Goal: Task Accomplishment & Management: Manage account settings

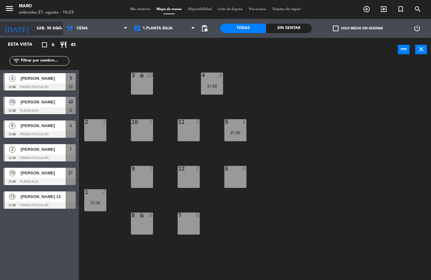
click at [51, 30] on input "sáb. 30 ago." at bounding box center [59, 28] width 53 height 11
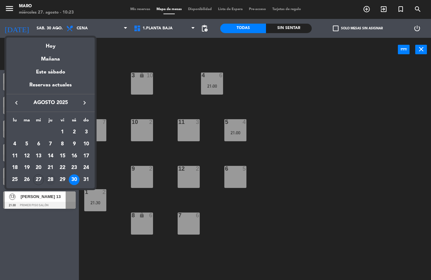
click at [49, 178] on div "28" at bounding box center [50, 179] width 11 height 11
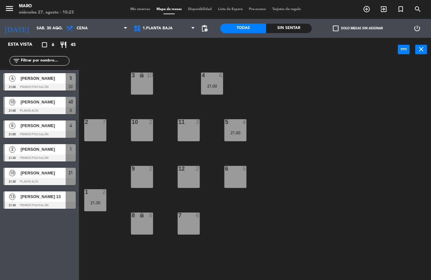
type input "jue. 28 ago."
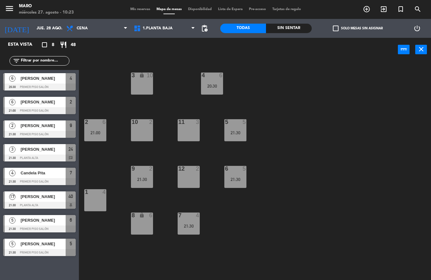
click at [89, 244] on div "3 lock 10 4 6 20:30 2 6 21:00 10 2 11 3 5 5 21:30 12 2 9 2 21:30 6 5 21:30 1 4 …" at bounding box center [256, 170] width 347 height 218
click at [141, 10] on span "Mis reservas" at bounding box center [140, 9] width 26 height 3
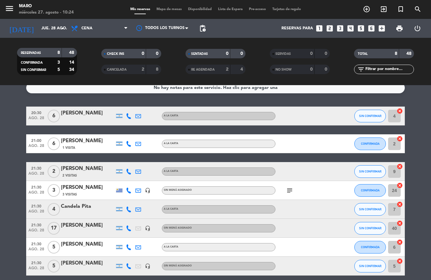
scroll to position [7, 0]
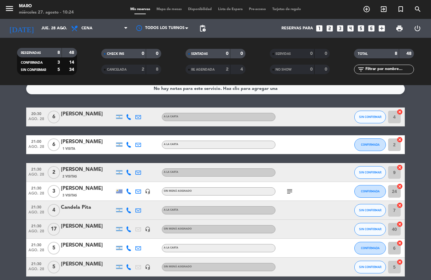
click at [89, 228] on div "[PERSON_NAME]" at bounding box center [88, 226] width 54 height 8
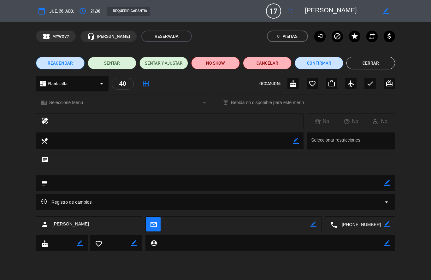
click at [380, 63] on button "Cerrar" at bounding box center [370, 63] width 49 height 13
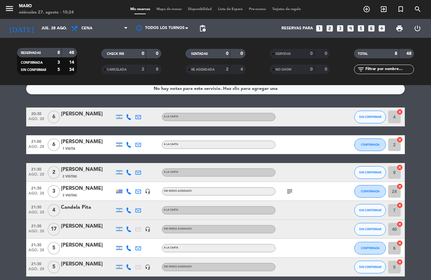
click at [370, 8] on icon "turned_in_not" at bounding box center [367, 9] width 8 height 8
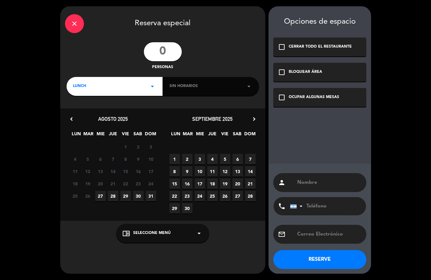
click at [164, 52] on input "number" at bounding box center [163, 51] width 38 height 19
click at [189, 155] on span "2" at bounding box center [187, 159] width 10 height 10
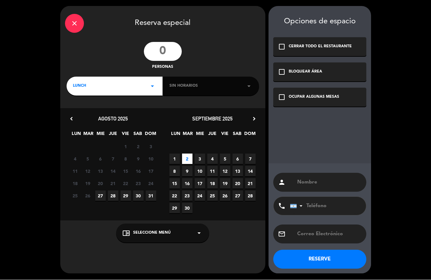
click at [166, 52] on input "number" at bounding box center [163, 51] width 38 height 19
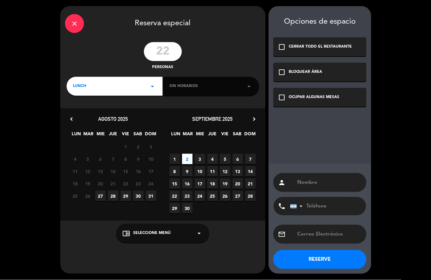
type input "22"
click at [125, 87] on div "LUNCH arrow_drop_down" at bounding box center [115, 86] width 96 height 19
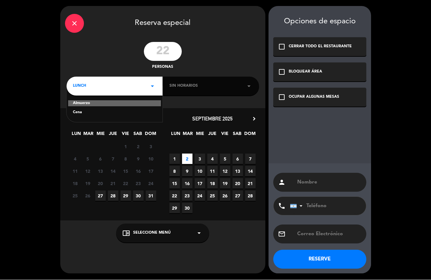
click at [89, 114] on div "Cena" at bounding box center [114, 113] width 83 height 6
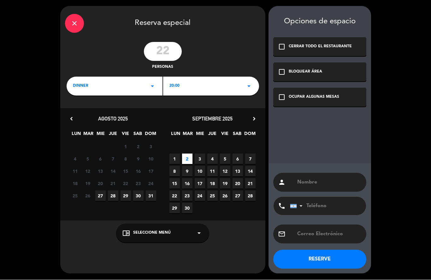
click at [303, 99] on div "OCUPAR ALGUNAS MESAS" at bounding box center [313, 97] width 50 height 6
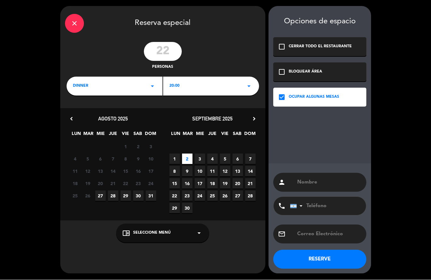
click at [315, 178] on input "text" at bounding box center [328, 182] width 65 height 9
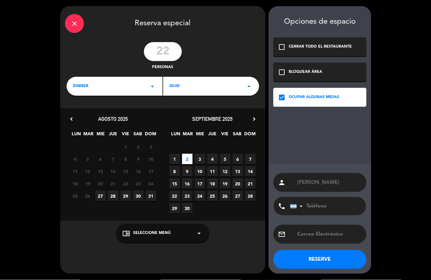
type input "[PERSON_NAME]"
click at [321, 259] on button "RESERVE" at bounding box center [319, 259] width 93 height 19
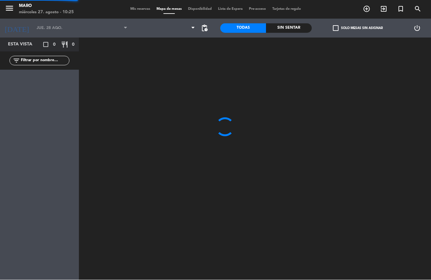
type input "[DATE] sep."
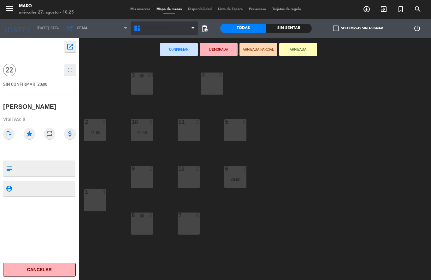
click at [179, 27] on span "1.Planta baja" at bounding box center [164, 28] width 67 height 14
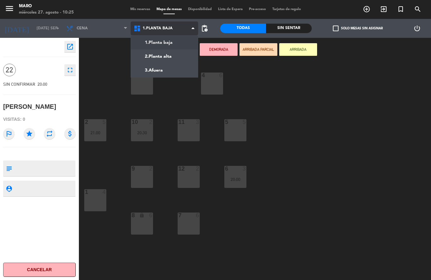
click at [175, 60] on ng-component "menu Maro miércoles 27. agosto - 10:25 Mis reservas Mapa de mesas Disponibilida…" at bounding box center [215, 140] width 431 height 280
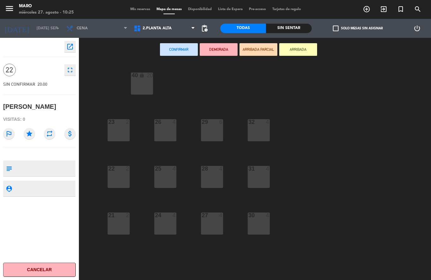
click at [214, 129] on div "29 6" at bounding box center [212, 130] width 22 height 22
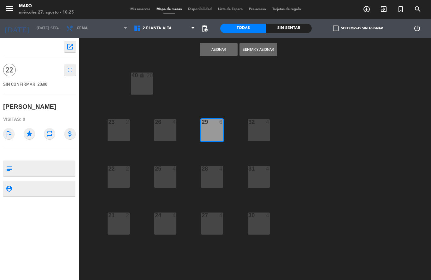
click at [262, 129] on div "32 4" at bounding box center [258, 130] width 22 height 22
click at [260, 179] on div "31 4" at bounding box center [258, 177] width 22 height 22
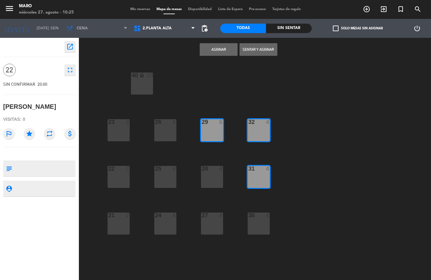
click at [211, 173] on div "28 4" at bounding box center [212, 177] width 22 height 22
click at [260, 228] on div "30 4" at bounding box center [258, 223] width 22 height 22
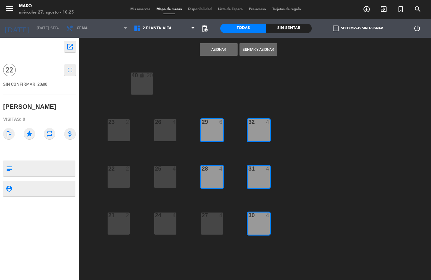
click at [214, 223] on div "27 4" at bounding box center [212, 223] width 22 height 22
click at [218, 49] on button "Asignar" at bounding box center [219, 49] width 38 height 13
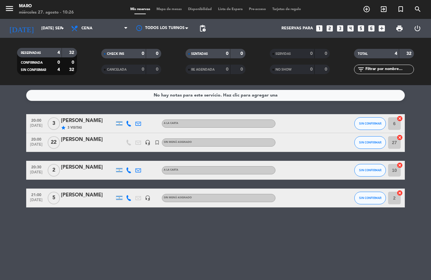
click at [78, 147] on div at bounding box center [88, 146] width 54 height 5
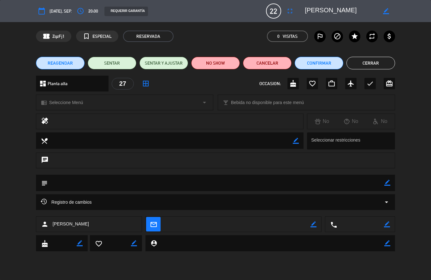
click at [64, 65] on span "REAGENDAR" at bounding box center [60, 63] width 25 height 7
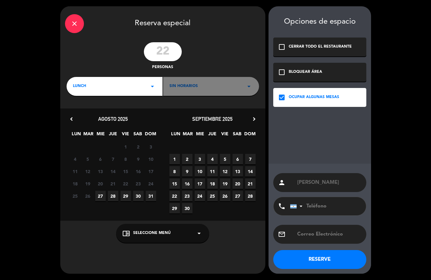
click at [113, 195] on span "28" at bounding box center [113, 196] width 10 height 10
click at [303, 261] on button "RESERVE" at bounding box center [319, 259] width 93 height 19
click at [322, 263] on button "RESERVE" at bounding box center [319, 259] width 93 height 19
click at [308, 257] on button "RESERVE" at bounding box center [319, 259] width 93 height 19
click at [333, 257] on button "RESERVE" at bounding box center [319, 259] width 93 height 19
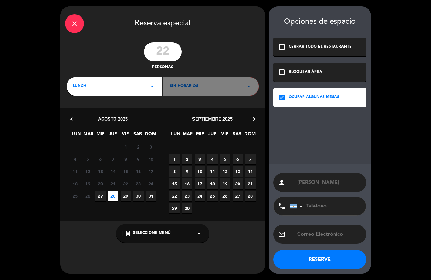
click at [333, 257] on button "RESERVE" at bounding box center [319, 259] width 93 height 19
click at [73, 22] on icon "close" at bounding box center [75, 24] width 8 height 8
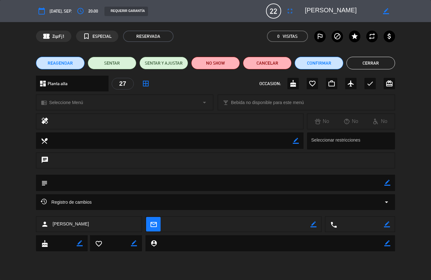
click at [261, 66] on button "Cancelar" at bounding box center [267, 63] width 49 height 13
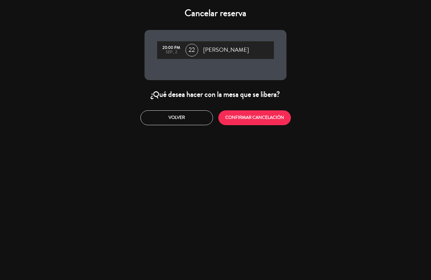
click at [253, 118] on button "CONFIRMAR CANCELACIÓN" at bounding box center [254, 117] width 73 height 15
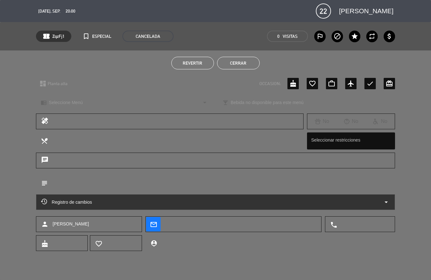
click at [246, 63] on button "Cerrar" at bounding box center [238, 63] width 43 height 13
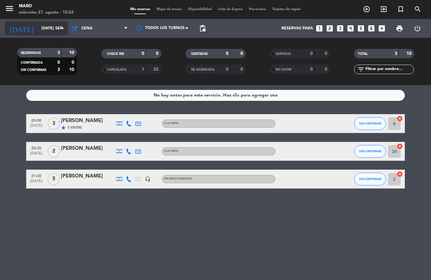
click at [54, 29] on input "[DATE] sep." at bounding box center [64, 28] width 53 height 11
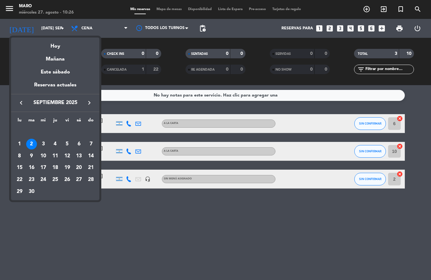
click at [20, 105] on icon "keyboard_arrow_left" at bounding box center [21, 103] width 8 height 8
click at [55, 179] on div "28" at bounding box center [55, 179] width 11 height 11
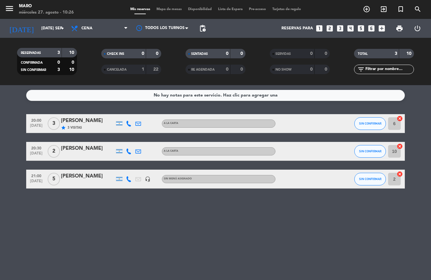
type input "jue. 28 ago."
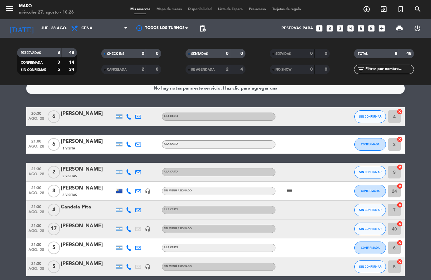
scroll to position [7, 0]
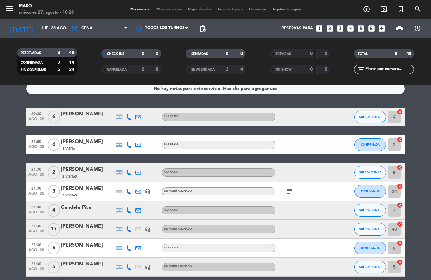
click at [101, 229] on div "[PERSON_NAME]" at bounding box center [88, 226] width 54 height 8
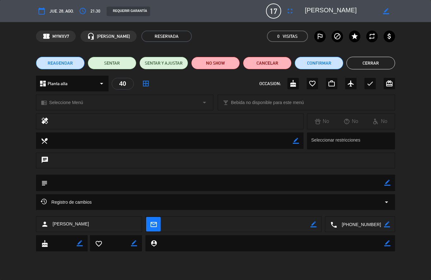
click at [256, 64] on button "Cancelar" at bounding box center [267, 63] width 49 height 13
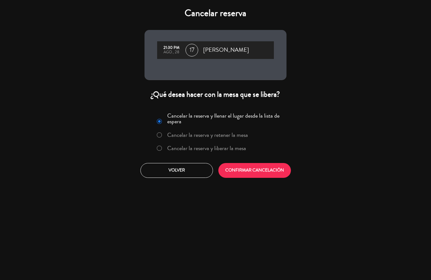
click at [196, 150] on label "Cancelar la reserva y liberar la mesa" at bounding box center [206, 148] width 79 height 6
click at [252, 168] on button "CONFIRMAR CANCELACIÓN" at bounding box center [254, 170] width 73 height 15
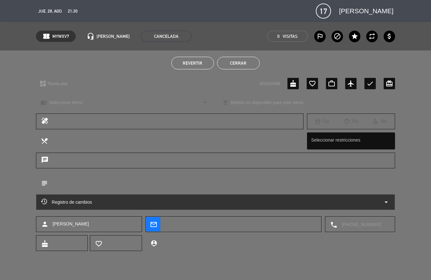
click at [237, 62] on button "Cerrar" at bounding box center [238, 63] width 43 height 13
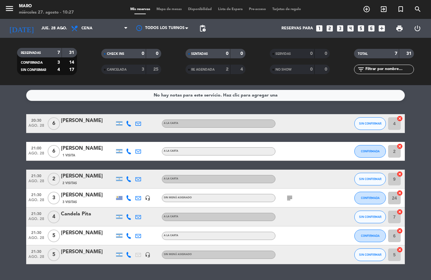
scroll to position [0, 0]
click at [400, 194] on icon "cancel" at bounding box center [399, 193] width 6 height 6
click at [370, 10] on icon "turned_in_not" at bounding box center [367, 9] width 8 height 8
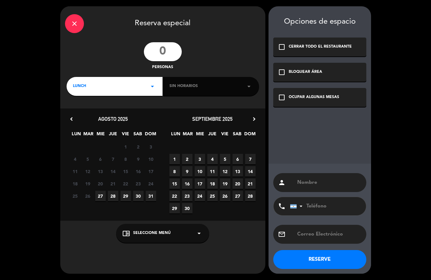
click at [173, 52] on input "number" at bounding box center [163, 51] width 38 height 19
type input "22"
click at [127, 83] on div "LUNCH arrow_drop_down" at bounding box center [115, 86] width 96 height 19
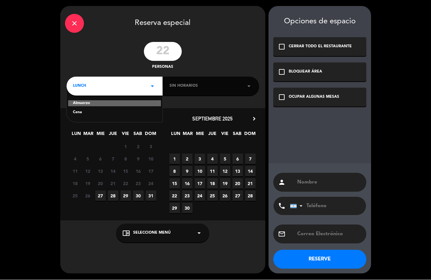
click at [83, 114] on div "Cena" at bounding box center [114, 113] width 83 height 6
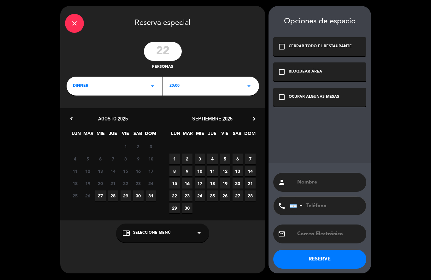
click at [114, 195] on span "28" at bounding box center [113, 196] width 10 height 10
click at [288, 100] on div "check_box_outline_blank OCUPAR ALGUNAS MESAS" at bounding box center [319, 97] width 93 height 19
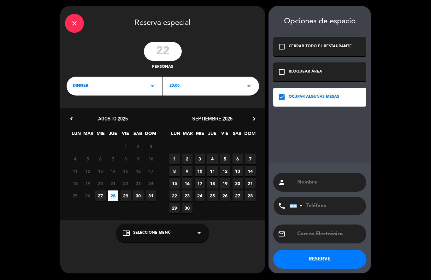
click at [311, 182] on input "text" at bounding box center [328, 182] width 65 height 9
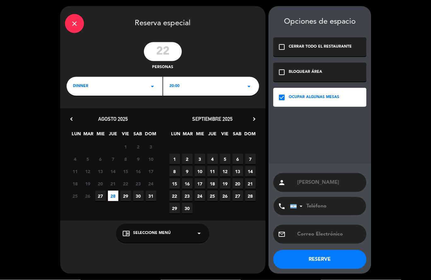
type input "[PERSON_NAME]"
click at [311, 264] on button "RESERVE" at bounding box center [319, 259] width 93 height 19
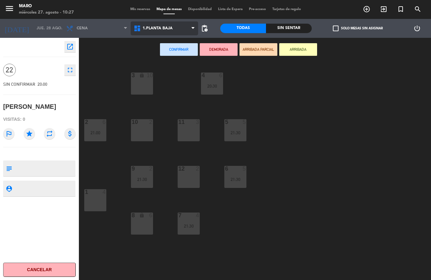
click at [167, 30] on span "1.Planta baja" at bounding box center [157, 28] width 30 height 4
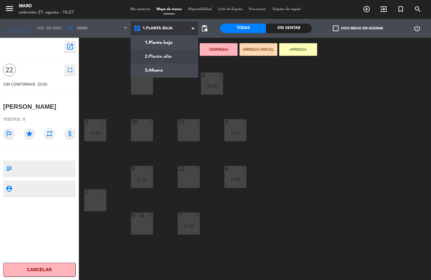
click at [168, 53] on ng-component "menu Maro miércoles 27. agosto - 10:27 Mis reservas Mapa de mesas Disponibilida…" at bounding box center [215, 140] width 431 height 280
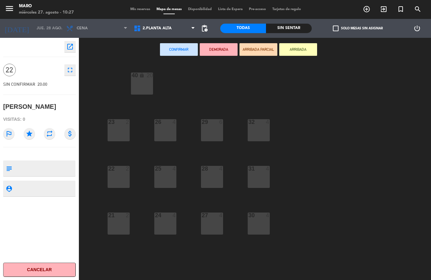
click at [213, 126] on div "29 6" at bounding box center [212, 130] width 22 height 22
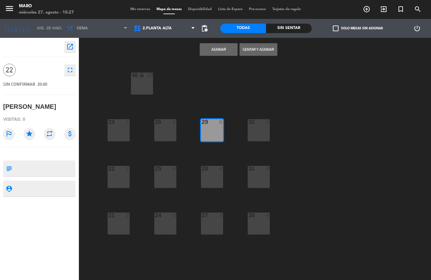
click at [255, 126] on div "32 4" at bounding box center [258, 130] width 22 height 22
click at [259, 167] on div at bounding box center [258, 169] width 10 height 6
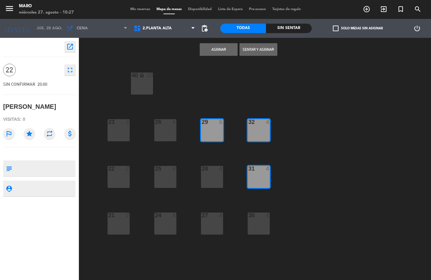
click at [213, 171] on div at bounding box center [211, 169] width 10 height 6
click at [214, 217] on div at bounding box center [211, 215] width 10 height 6
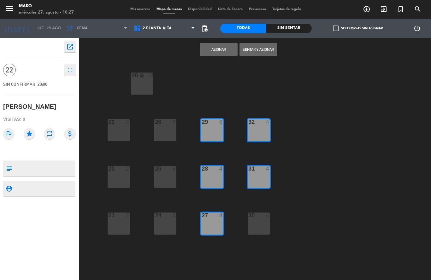
click at [259, 220] on div "30 4" at bounding box center [258, 223] width 22 height 22
click at [221, 49] on button "Asignar" at bounding box center [219, 49] width 38 height 13
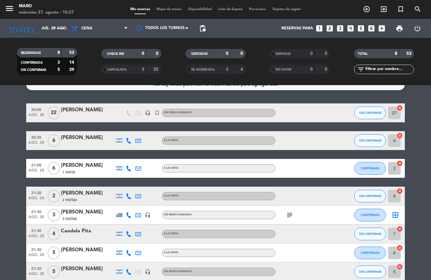
scroll to position [12, 0]
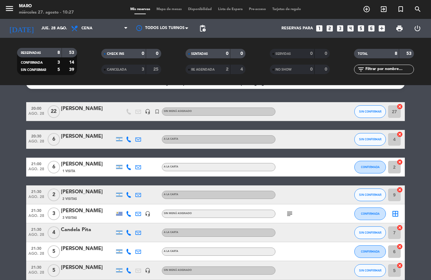
click at [395, 214] on icon "border_all" at bounding box center [395, 214] width 8 height 8
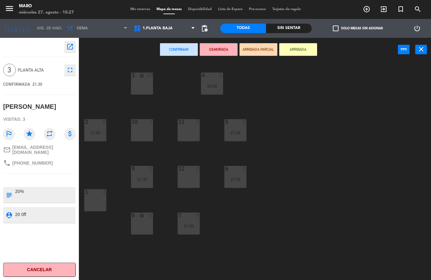
click at [99, 195] on html "close × Maro × chrome_reader_mode Listado de Reservas account_box Clientes acco…" at bounding box center [215, 140] width 431 height 280
click at [99, 195] on div at bounding box center [95, 192] width 10 height 6
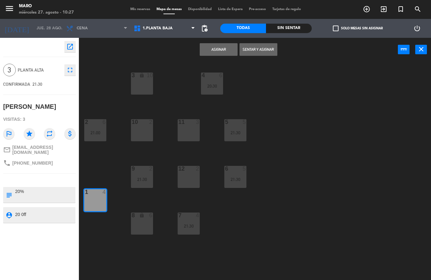
click at [225, 50] on button "Asignar" at bounding box center [219, 49] width 38 height 13
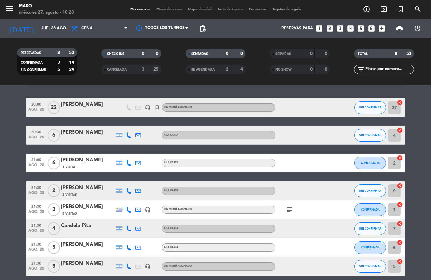
scroll to position [15, 0]
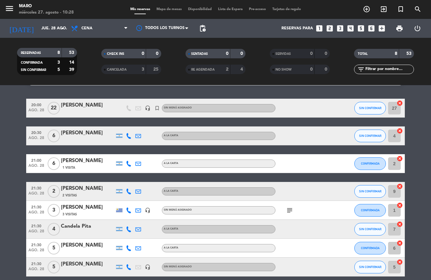
click at [330, 28] on icon "looks_two" at bounding box center [329, 28] width 8 height 8
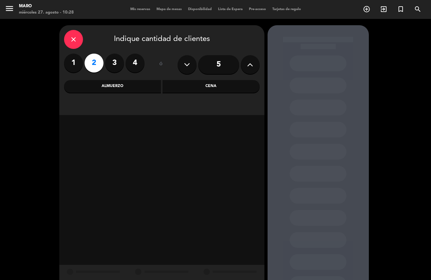
click at [199, 86] on div "Cena" at bounding box center [210, 86] width 97 height 13
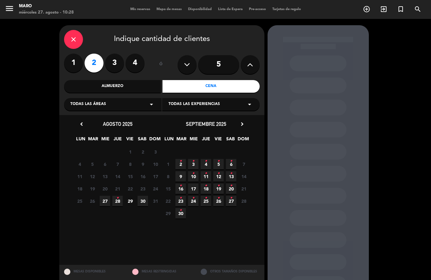
click at [118, 200] on icon "•" at bounding box center [117, 198] width 2 height 10
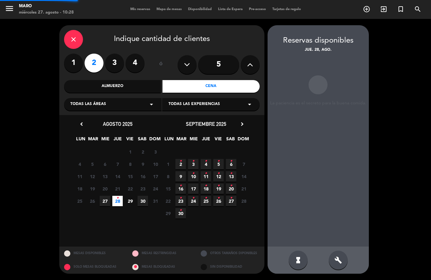
scroll to position [25, 0]
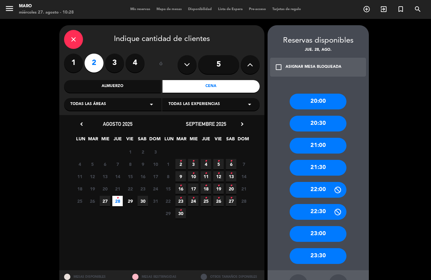
click at [327, 138] on div "21:00" at bounding box center [317, 146] width 57 height 16
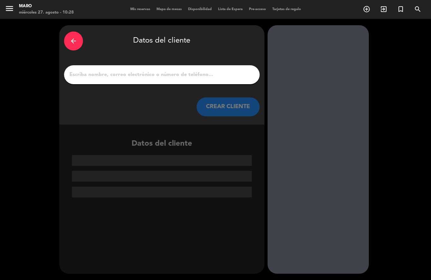
click at [139, 70] on input "1" at bounding box center [162, 74] width 186 height 9
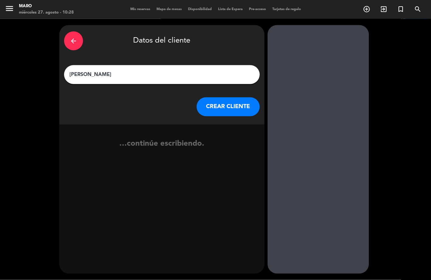
type input "[PERSON_NAME]"
click at [224, 97] on button "CREAR CLIENTE" at bounding box center [227, 106] width 63 height 19
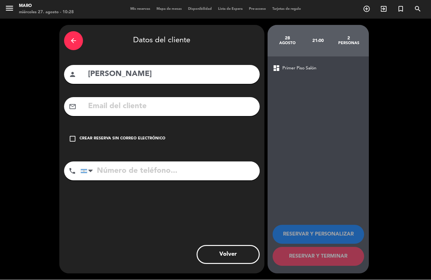
click at [71, 135] on icon "check_box_outline_blank" at bounding box center [73, 139] width 8 height 8
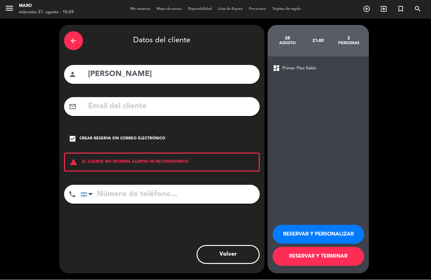
click at [125, 185] on input "tel" at bounding box center [169, 194] width 179 height 19
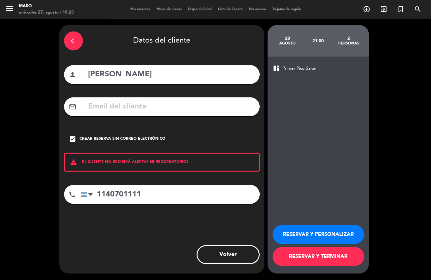
type input "1140701111"
click at [318, 237] on button "RESERVAR Y PERSONALIZAR" at bounding box center [317, 234] width 91 height 19
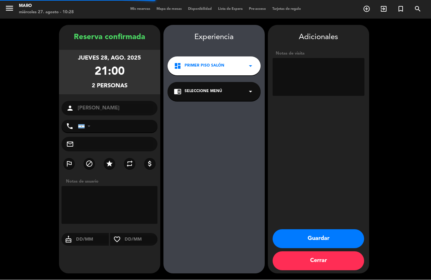
type input "[PHONE_NUMBER]"
click at [305, 58] on textarea at bounding box center [318, 77] width 92 height 38
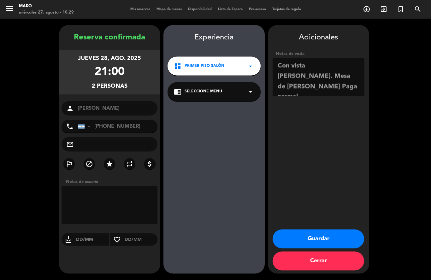
type textarea "Con vista [PERSON_NAME]. Mesa de [PERSON_NAME] Paga normal"
click at [323, 243] on button "Guardar" at bounding box center [317, 239] width 91 height 19
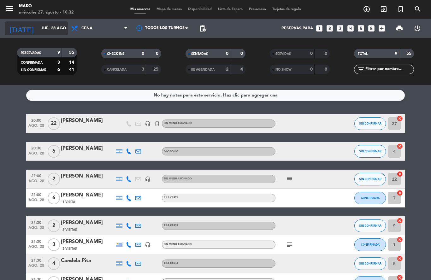
click at [53, 29] on input "jue. 28 ago." at bounding box center [64, 28] width 53 height 11
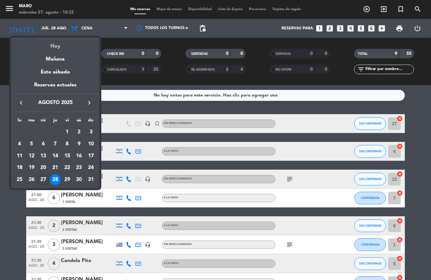
click at [52, 44] on div "Hoy" at bounding box center [55, 44] width 88 height 13
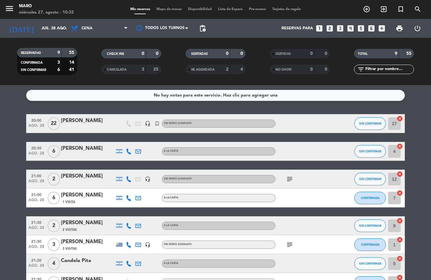
type input "mié. 27 ago."
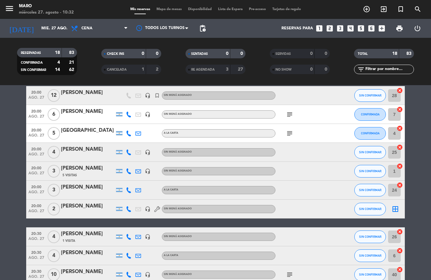
scroll to position [28, 0]
click at [149, 153] on icon "headset_mic" at bounding box center [148, 152] width 6 height 6
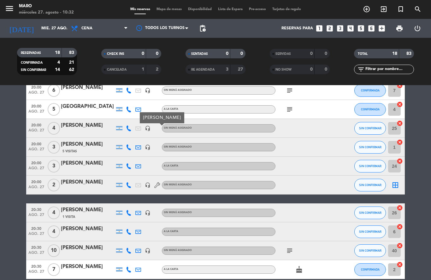
scroll to position [52, 0]
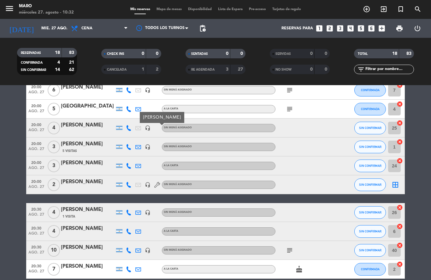
click at [158, 184] on icon at bounding box center [157, 185] width 6 height 6
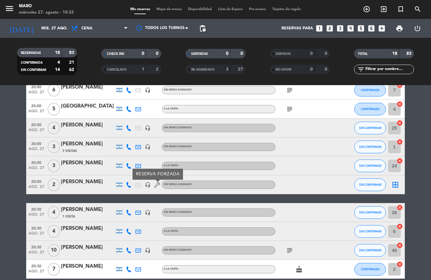
click at [147, 185] on icon "headset_mic" at bounding box center [148, 185] width 6 height 6
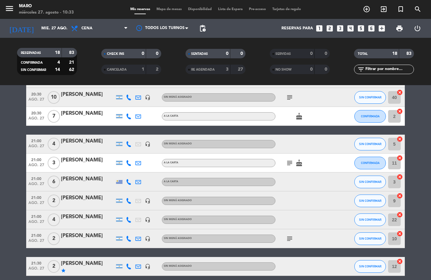
scroll to position [205, 0]
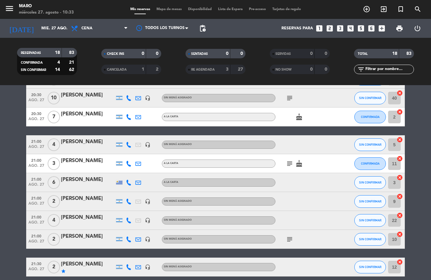
click at [93, 265] on div "[PERSON_NAME]" at bounding box center [88, 264] width 54 height 8
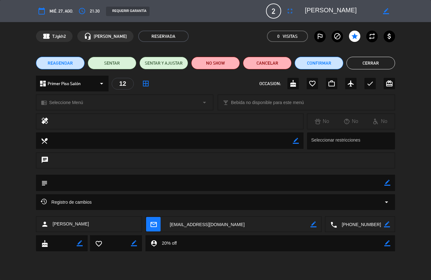
click at [385, 11] on icon "border_color" at bounding box center [386, 11] width 6 height 6
click at [343, 10] on textarea at bounding box center [341, 10] width 72 height 11
type textarea "[PERSON_NAME]"
click at [0, 0] on html "close × Maro × chrome_reader_mode Listado de Reservas account_box Clientes acco…" at bounding box center [215, 140] width 431 height 280
click at [385, 12] on icon at bounding box center [386, 11] width 6 height 6
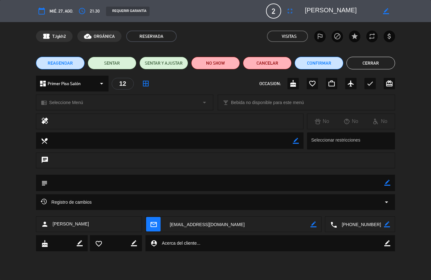
click at [83, 12] on icon "access_time" at bounding box center [82, 11] width 8 height 8
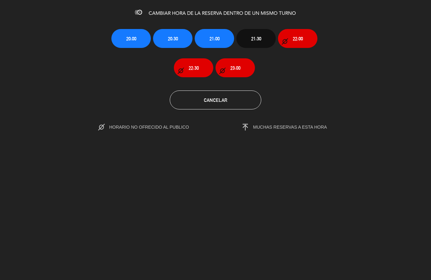
click at [174, 39] on span "20:30" at bounding box center [173, 38] width 10 height 7
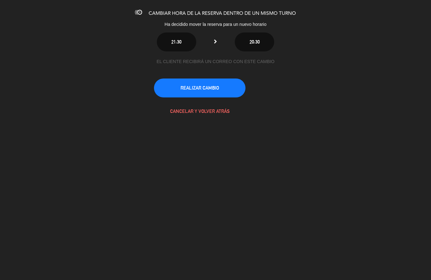
click at [195, 89] on button "REALIZAR CAMBIO" at bounding box center [199, 87] width 91 height 19
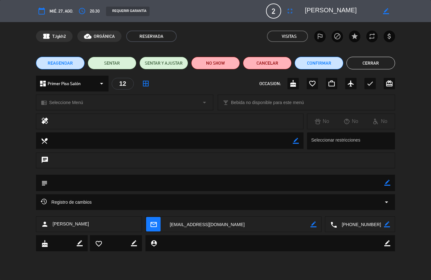
click at [310, 63] on button "Confirmar" at bounding box center [318, 63] width 49 height 13
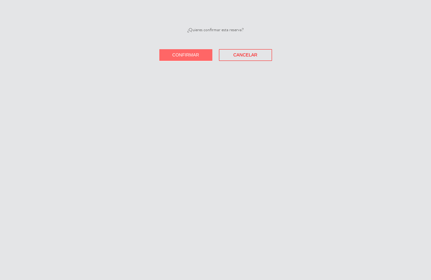
click at [199, 56] on button "Confirmar" at bounding box center [185, 55] width 53 height 12
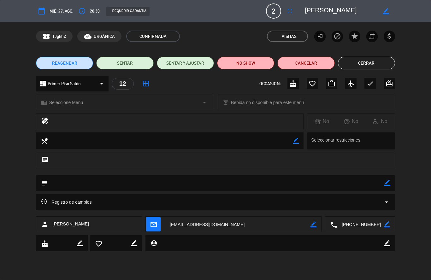
click at [371, 65] on button "Cerrar" at bounding box center [366, 63] width 57 height 13
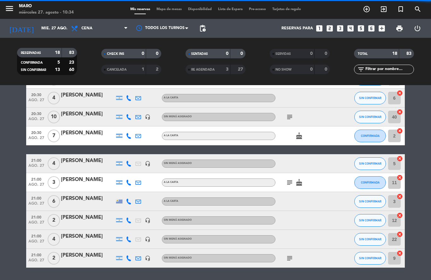
scroll to position [196, 0]
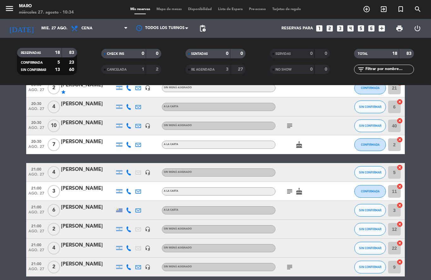
click at [345, 38] on div "RESERVADAS 18 83 CONFIRMADA 5 23 SIN CONFIRMAR 13 60 CHECK INS 0 0 CANCELADA 1 …" at bounding box center [215, 61] width 431 height 47
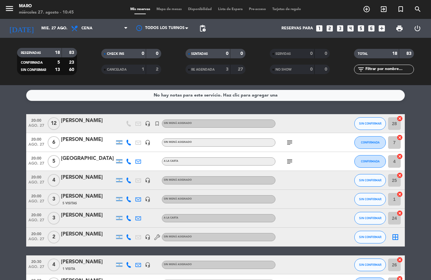
click at [371, 30] on icon "looks_6" at bounding box center [371, 28] width 8 height 8
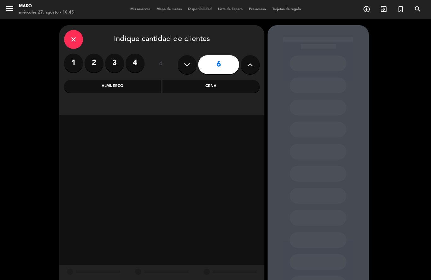
click at [189, 86] on div "Cena" at bounding box center [210, 86] width 97 height 13
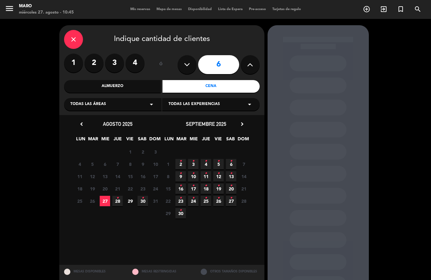
click at [119, 202] on span "28 •" at bounding box center [117, 201] width 10 height 10
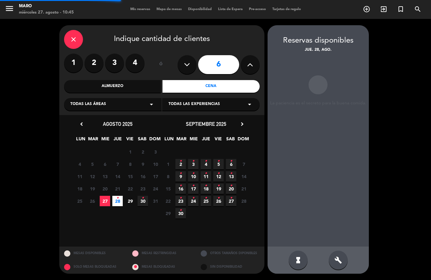
scroll to position [25, 0]
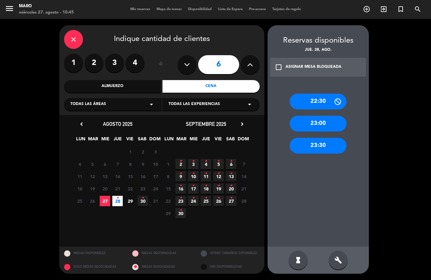
click at [339, 264] on icon "build" at bounding box center [338, 260] width 8 height 8
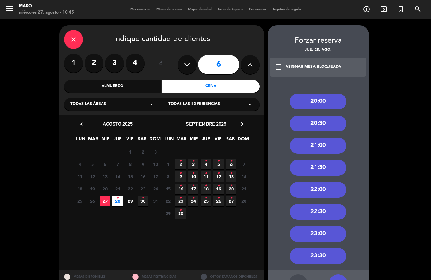
click at [324, 160] on div "21:30" at bounding box center [317, 168] width 57 height 16
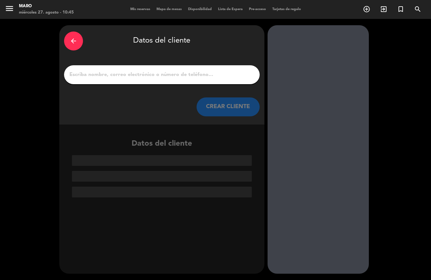
click at [160, 70] on input "1" at bounding box center [162, 74] width 186 height 9
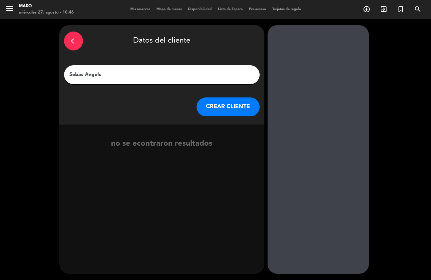
type input "Sebas Angel"
click at [224, 97] on button "CREAR CLIENTE" at bounding box center [227, 106] width 63 height 19
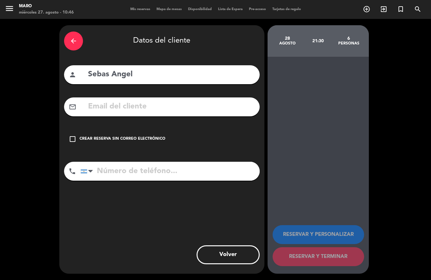
click at [72, 135] on icon "check_box_outline_blank" at bounding box center [73, 139] width 8 height 8
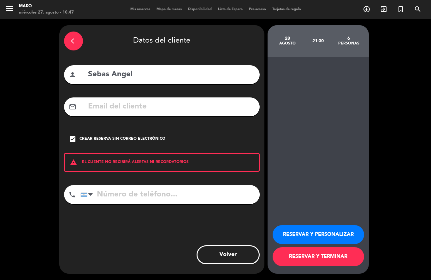
click at [140, 185] on input "tel" at bounding box center [169, 194] width 179 height 19
type input "1157743961"
click at [335, 239] on button "RESERVAR Y PERSONALIZAR" at bounding box center [317, 234] width 91 height 19
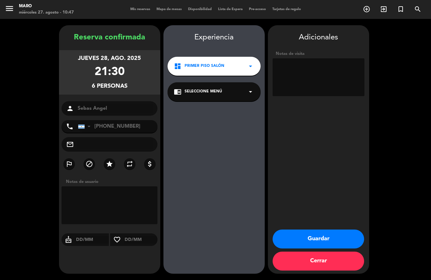
click at [305, 58] on textarea at bounding box center [318, 77] width 92 height 38
type textarea "20% efectivo"
click at [322, 239] on button "Guardar" at bounding box center [317, 239] width 91 height 19
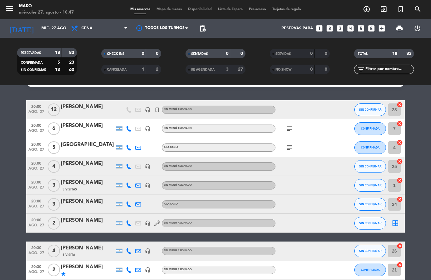
click at [236, 9] on span "Lista de Espera" at bounding box center [230, 9] width 31 height 3
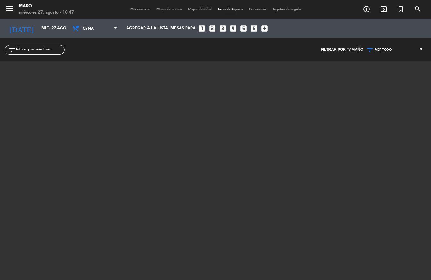
click at [140, 9] on span "Mis reservas" at bounding box center [140, 9] width 26 height 3
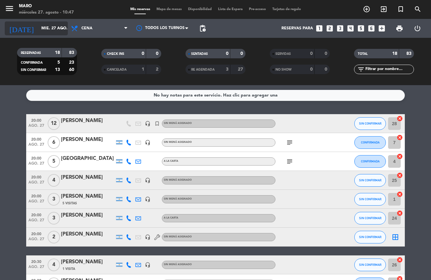
click at [60, 32] on input "mié. 27 ago." at bounding box center [64, 28] width 53 height 11
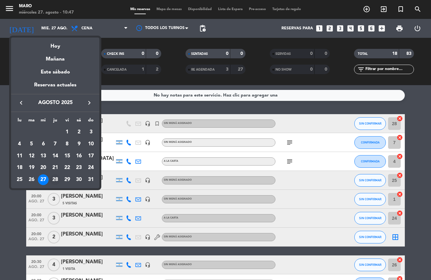
click at [55, 176] on div "28" at bounding box center [55, 179] width 11 height 11
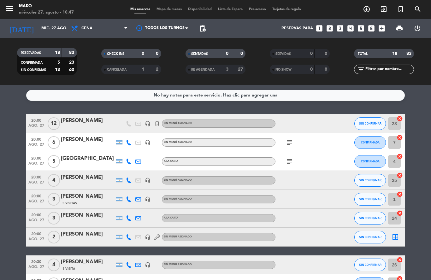
type input "jue. 28 ago."
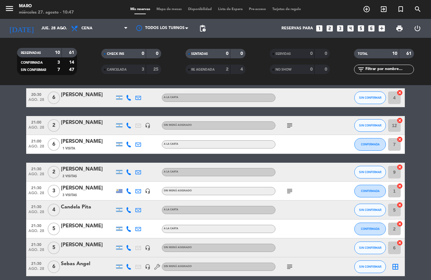
scroll to position [53, 0]
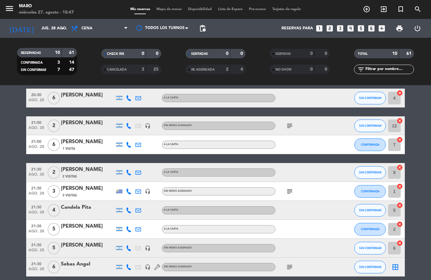
click at [396, 268] on icon "border_all" at bounding box center [395, 267] width 8 height 8
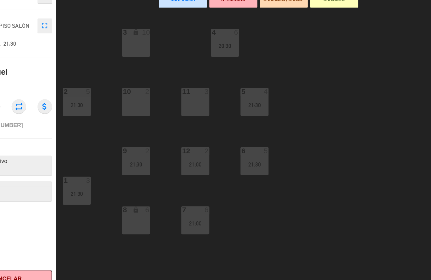
click at [131, 73] on div "3 lock 10" at bounding box center [142, 84] width 22 height 22
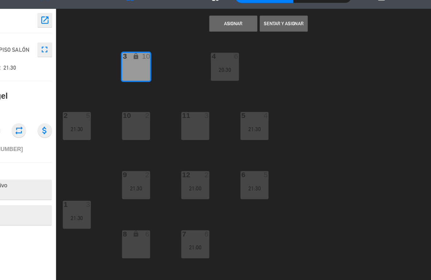
click at [200, 43] on button "Asignar" at bounding box center [219, 49] width 38 height 13
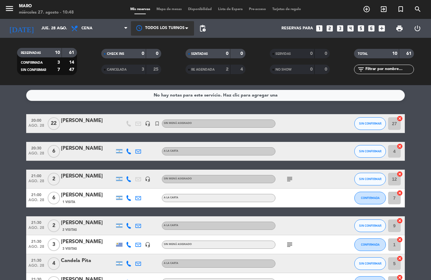
click at [185, 29] on span at bounding box center [188, 28] width 6 height 6
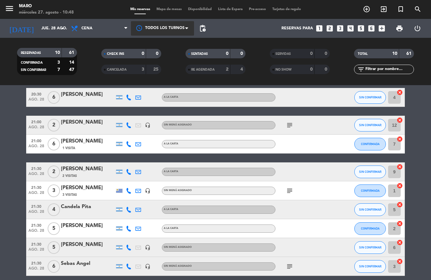
scroll to position [53, 0]
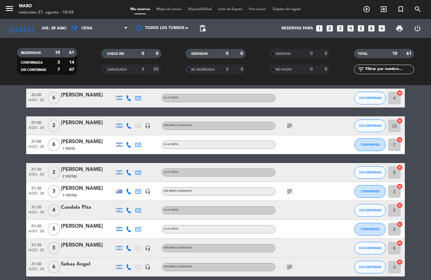
click at [366, 270] on button "SIN CONFIRMAR" at bounding box center [370, 267] width 32 height 13
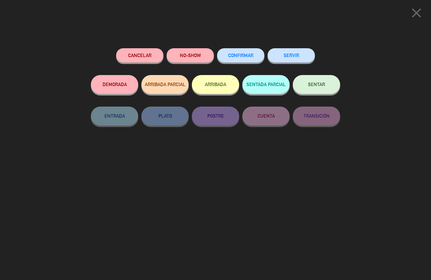
click at [243, 54] on span "CONFIRMAR" at bounding box center [240, 55] width 25 height 5
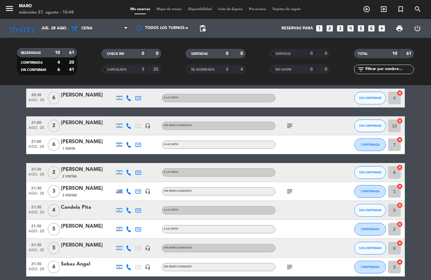
click at [372, 247] on span "SIN CONFIRMAR" at bounding box center [370, 247] width 22 height 3
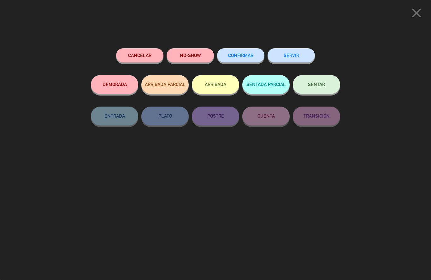
click at [242, 53] on span "CONFIRMAR" at bounding box center [240, 55] width 25 height 5
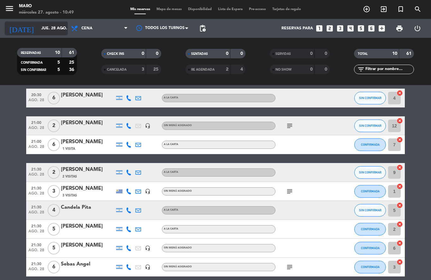
click at [55, 30] on input "jue. 28 ago." at bounding box center [64, 28] width 53 height 11
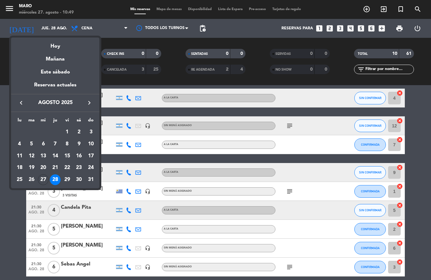
click at [88, 106] on icon "keyboard_arrow_right" at bounding box center [89, 103] width 8 height 8
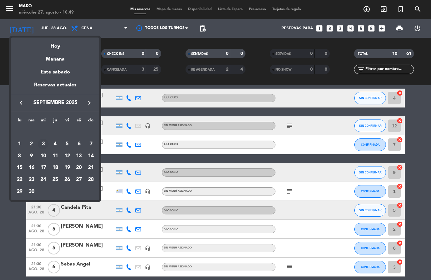
click at [42, 143] on div "3" at bounding box center [43, 144] width 11 height 11
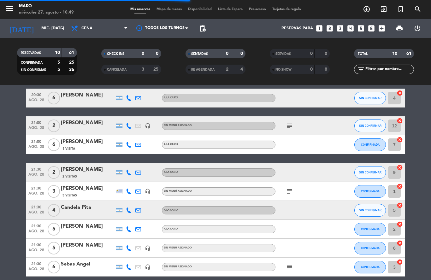
scroll to position [0, 0]
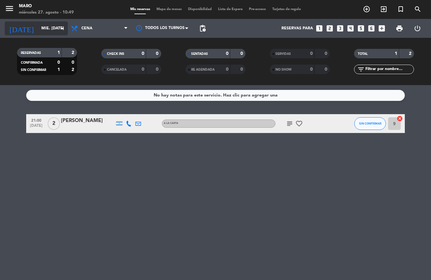
click at [51, 28] on input "mié. [DATE]" at bounding box center [64, 28] width 53 height 11
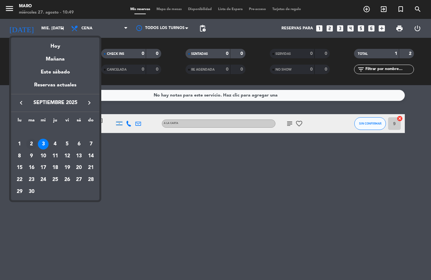
click at [33, 145] on div "2" at bounding box center [31, 144] width 11 height 11
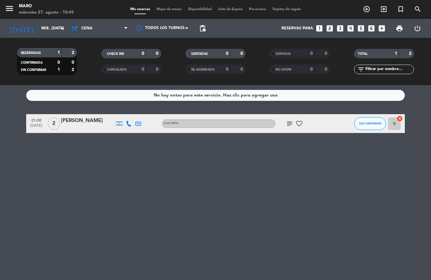
type input "[DATE] sep."
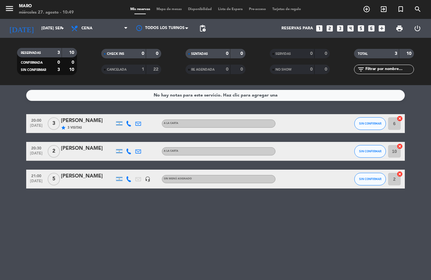
click at [93, 125] on div "star 3 Visitas" at bounding box center [88, 127] width 54 height 5
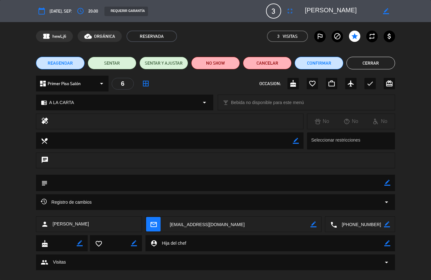
click at [264, 61] on button "Cancelar" at bounding box center [267, 63] width 49 height 13
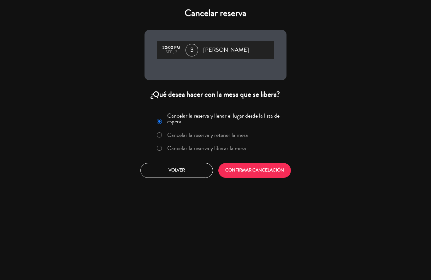
click at [172, 146] on label "Cancelar la reserva y liberar la mesa" at bounding box center [206, 148] width 79 height 6
click at [253, 171] on button "CONFIRMAR CANCELACIÓN" at bounding box center [254, 170] width 73 height 15
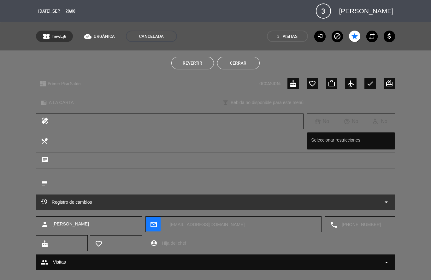
click at [242, 61] on button "Cerrar" at bounding box center [238, 63] width 43 height 13
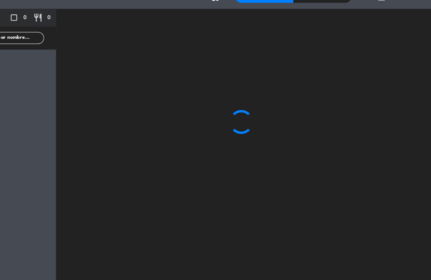
type input "jue. 28 ago."
